Goal: Task Accomplishment & Management: Manage account settings

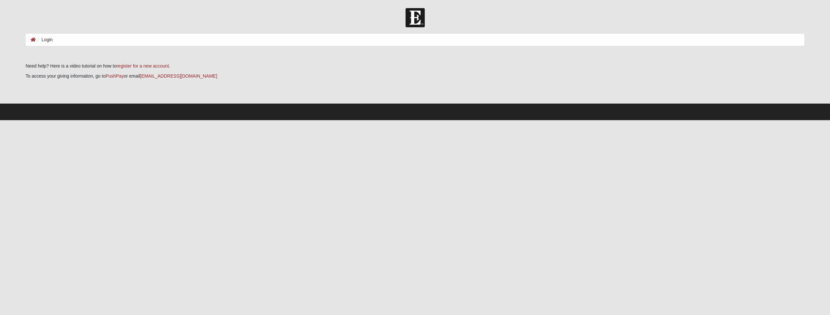
click at [51, 39] on li "Login" at bounding box center [44, 39] width 17 height 7
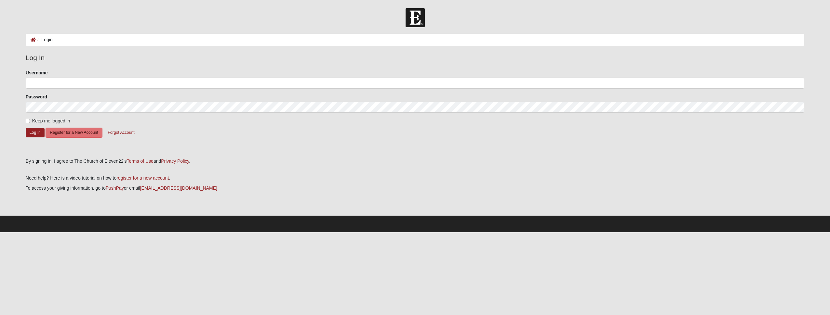
click at [47, 38] on li "Login" at bounding box center [44, 39] width 17 height 7
click at [45, 79] on input "Username" at bounding box center [415, 83] width 778 height 11
click at [98, 83] on input "Username" at bounding box center [415, 83] width 778 height 11
type input "aroulette"
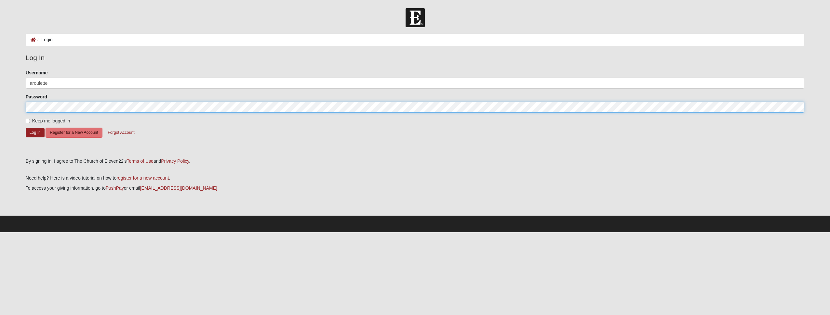
click at [26, 128] on button "Log In" at bounding box center [35, 132] width 19 height 9
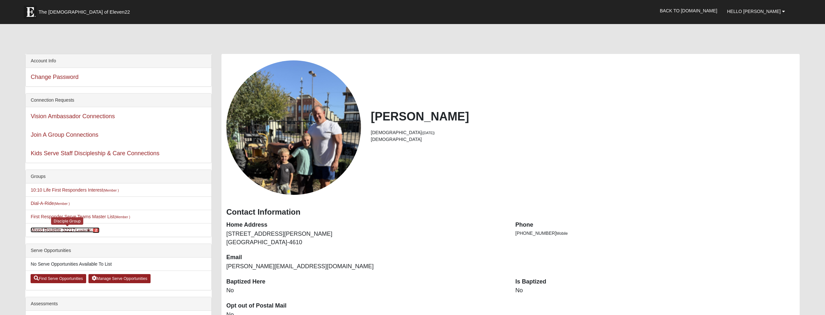
click at [98, 229] on span "2" at bounding box center [96, 231] width 7 height 6
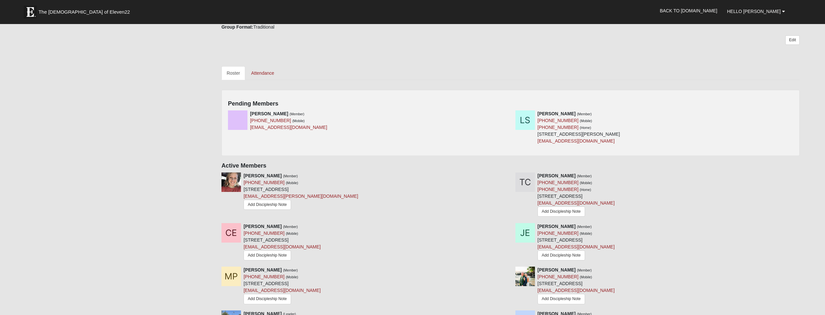
scroll to position [268, 0]
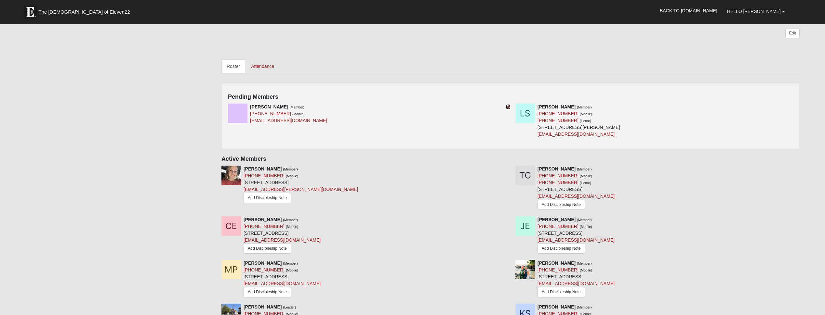
click at [507, 105] on icon at bounding box center [508, 107] width 5 height 5
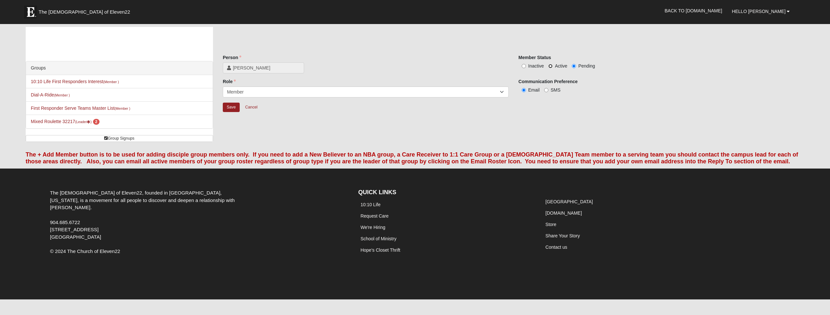
click at [552, 64] on input "Active" at bounding box center [550, 66] width 4 height 4
radio input "true"
click at [234, 107] on input "Save" at bounding box center [231, 107] width 17 height 9
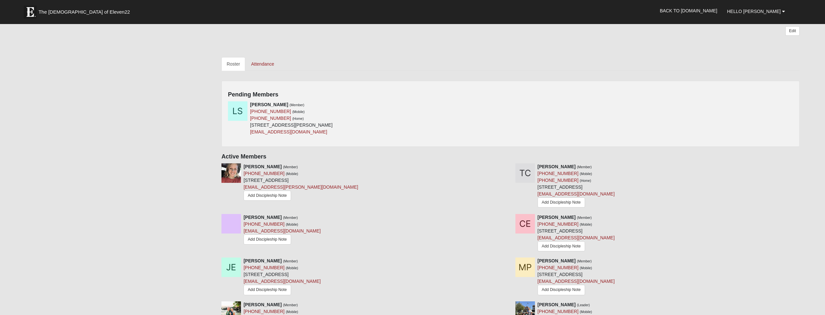
scroll to position [271, 0]
click at [509, 102] on icon at bounding box center [508, 103] width 5 height 5
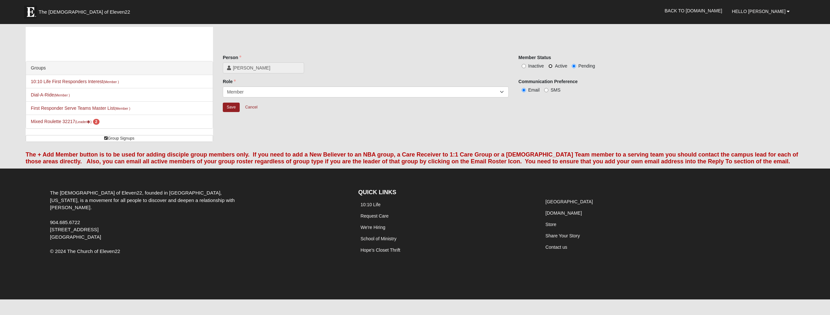
click at [549, 64] on input "Active" at bounding box center [550, 66] width 4 height 4
radio input "true"
click at [231, 108] on input "Save" at bounding box center [231, 107] width 17 height 9
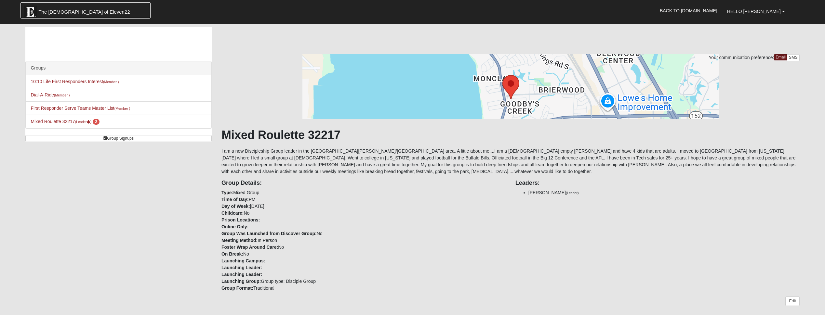
click at [55, 10] on span "The [DEMOGRAPHIC_DATA] of Eleven22" at bounding box center [83, 12] width 91 height 7
